Goal: Book appointment/travel/reservation

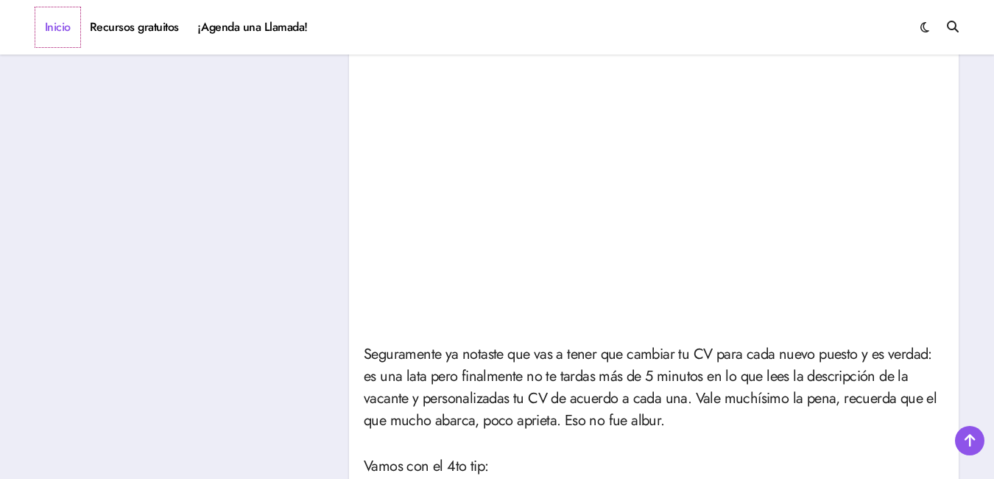
click at [55, 34] on link "Inicio" at bounding box center [57, 27] width 45 height 40
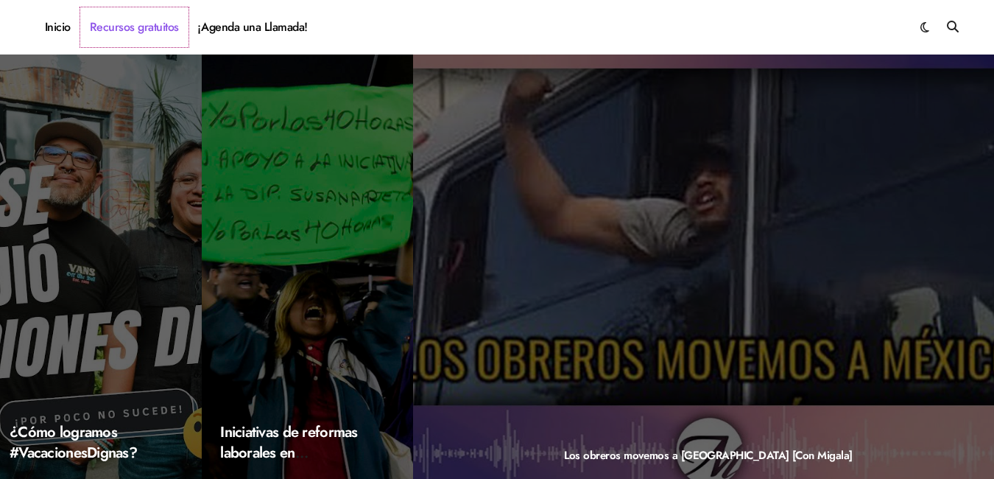
click at [141, 24] on link "Recursos gratuitos" at bounding box center [134, 27] width 108 height 40
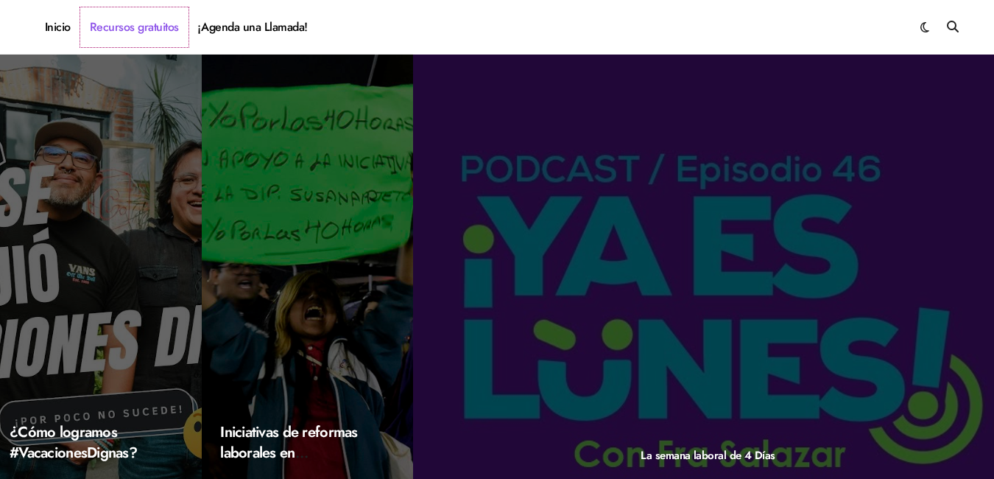
click at [152, 25] on link "Recursos gratuitos" at bounding box center [134, 27] width 108 height 40
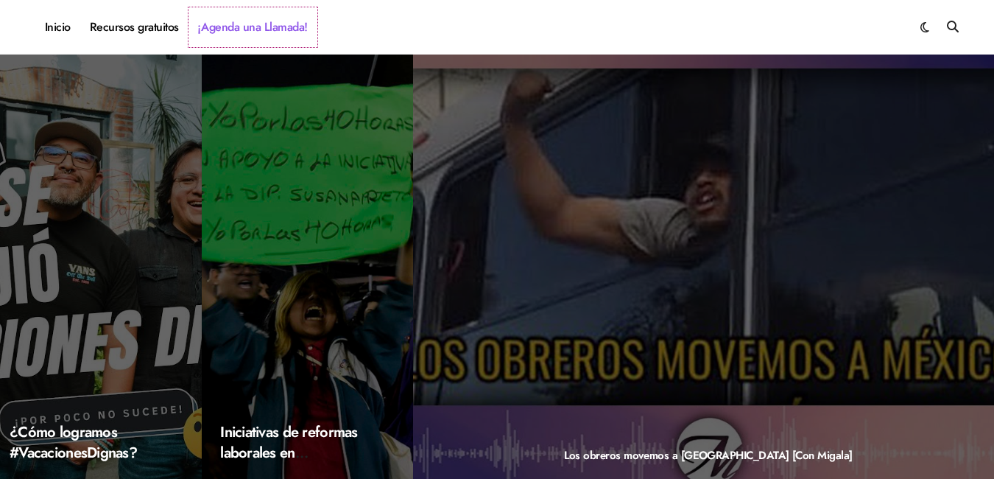
click at [220, 28] on link "¡Agenda una Llamada!" at bounding box center [253, 27] width 129 height 40
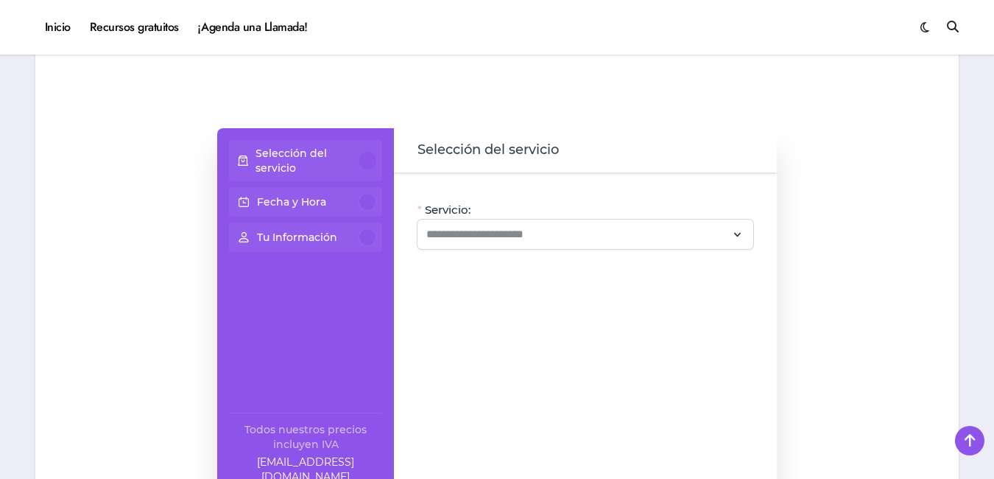
scroll to position [869, 0]
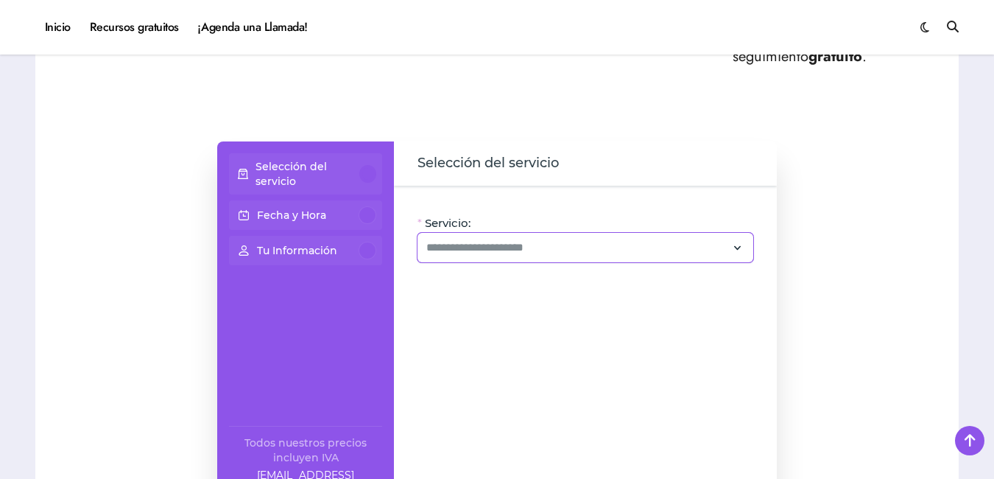
click at [743, 237] on span at bounding box center [737, 247] width 13 height 29
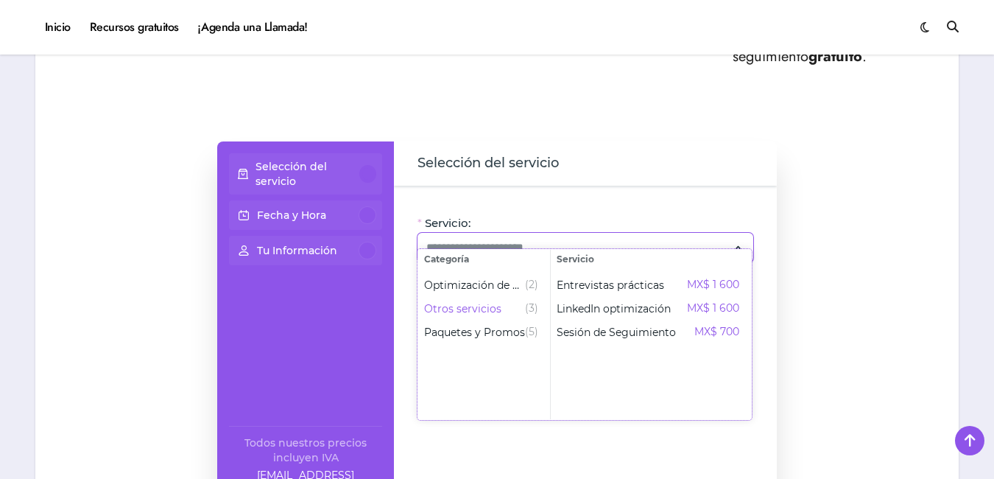
click at [642, 384] on ul "Entrevistas prácticas MX$ 1 600 LinkedIn optimización MX$ 1 600 Sesión de Segui…" at bounding box center [651, 344] width 200 height 150
